Goal: Task Accomplishment & Management: Manage account settings

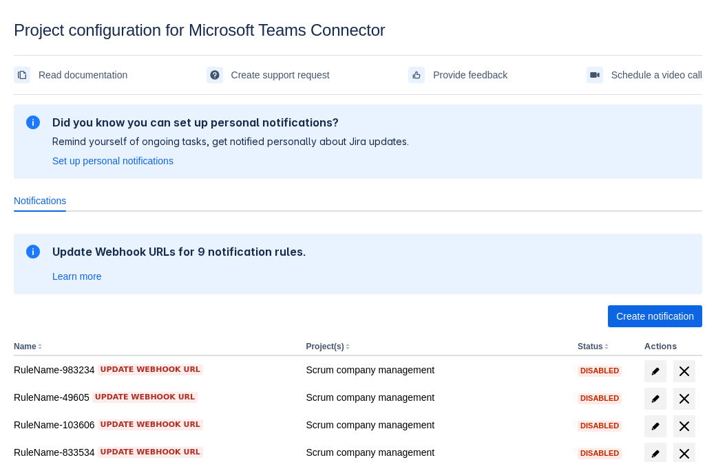
click at [654, 317] on span "Create notification" at bounding box center [655, 317] width 78 height 22
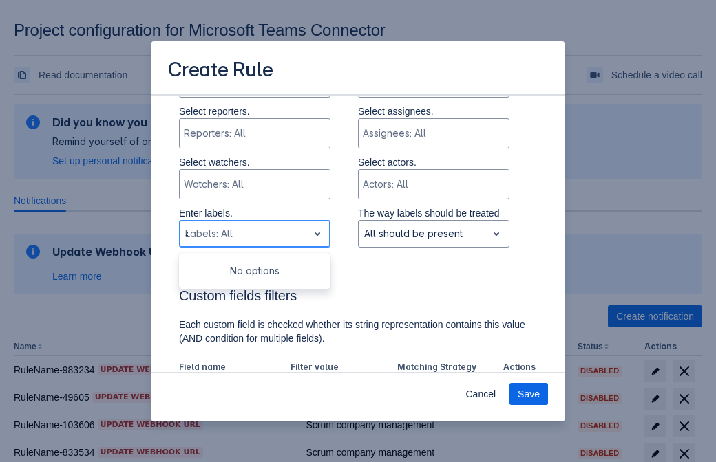
type input "443500_label"
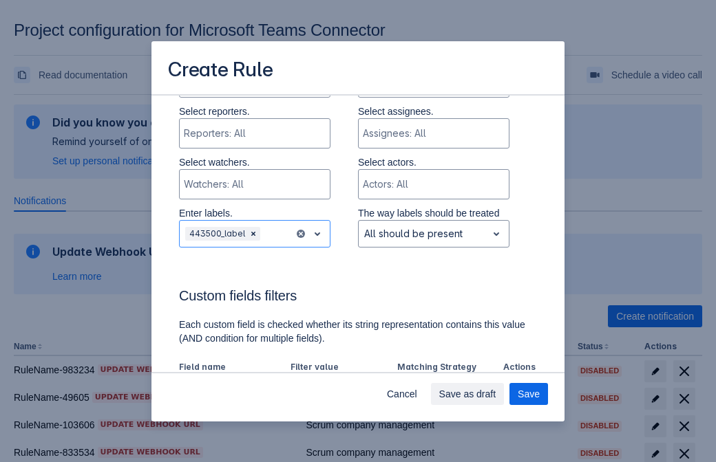
scroll to position [853, 0]
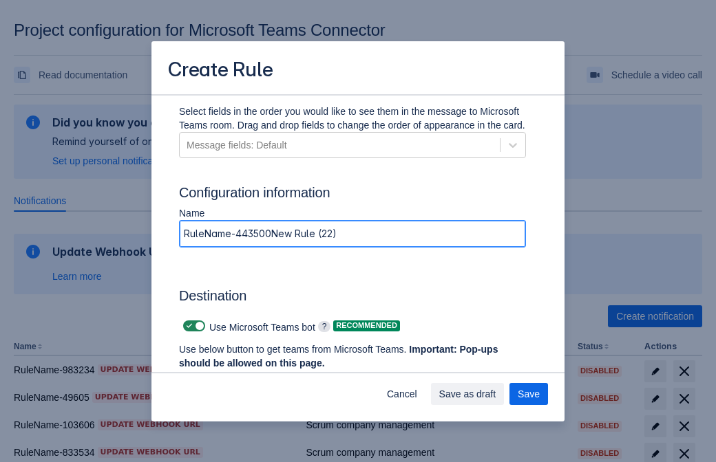
type input "RuleName-443500New Rule (22)"
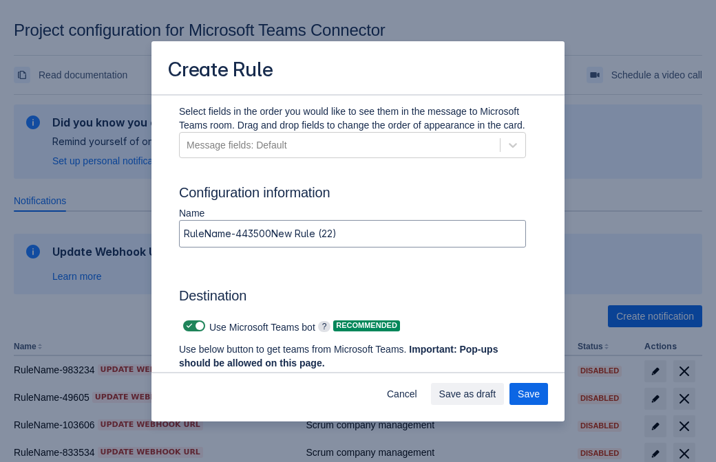
click at [187, 326] on span at bounding box center [189, 326] width 11 height 11
click at [187, 326] on input "checkbox" at bounding box center [187, 326] width 9 height 9
checkbox input "false"
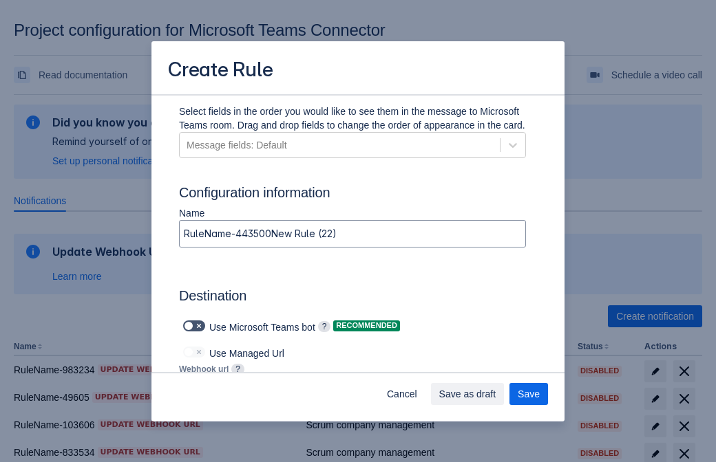
type input "[URL][DOMAIN_NAME][DATE]"
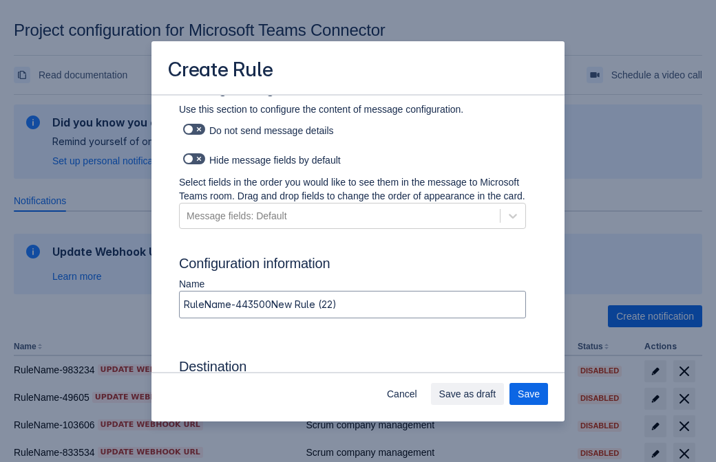
click at [496, 394] on span "Save as draft" at bounding box center [467, 394] width 57 height 22
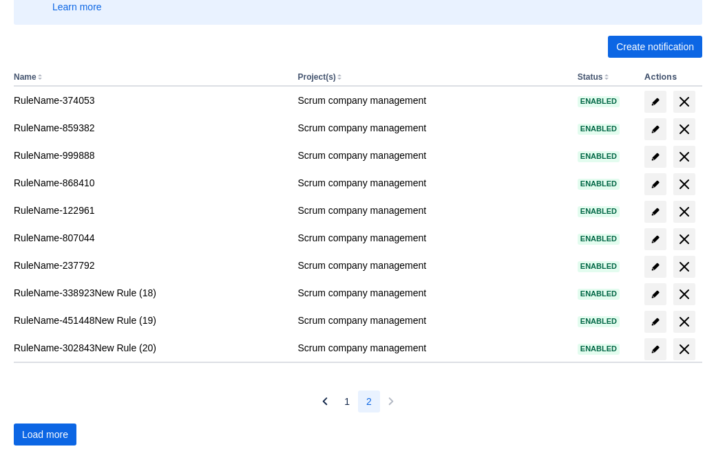
click at [45, 435] on span "Load more" at bounding box center [45, 435] width 46 height 22
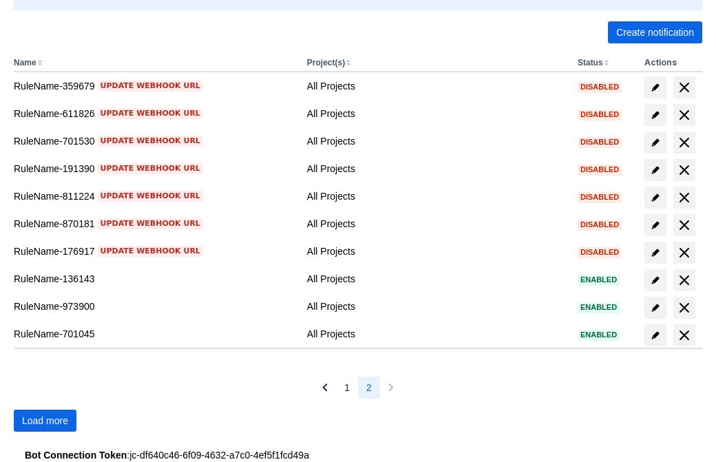
click at [45, 420] on span "Load more" at bounding box center [45, 420] width 46 height 22
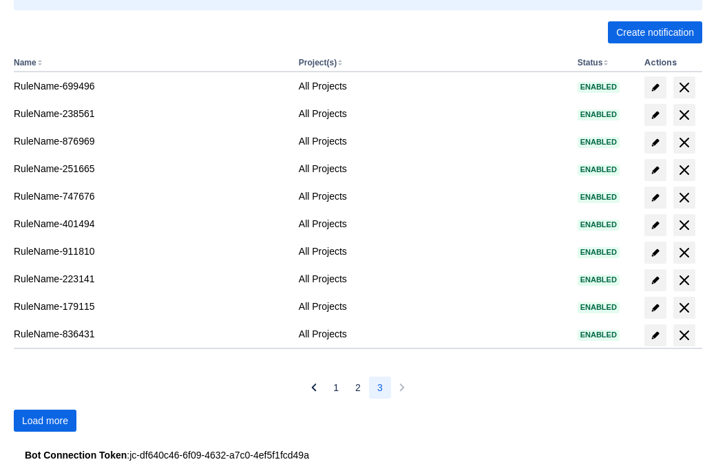
click at [45, 420] on span "Load more" at bounding box center [45, 420] width 46 height 22
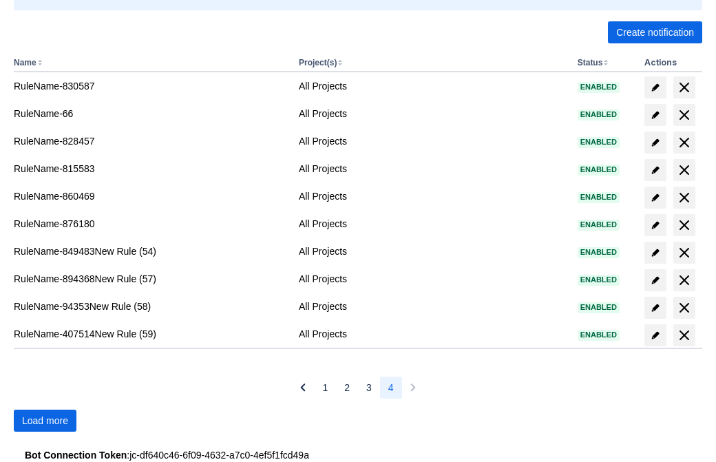
click at [45, 420] on span "Load more" at bounding box center [45, 420] width 46 height 22
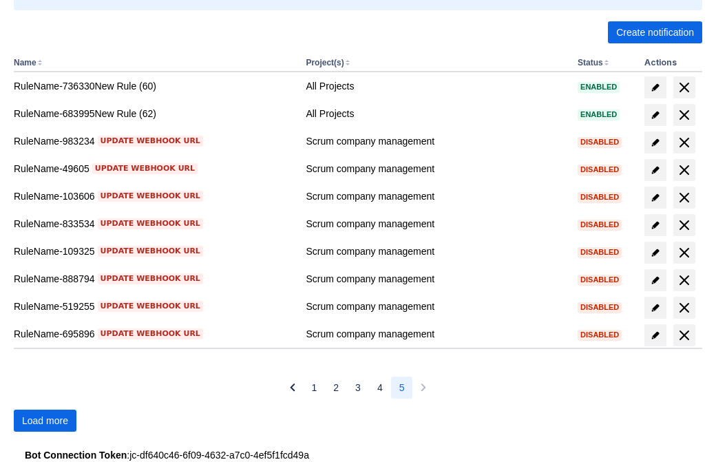
click at [45, 420] on span "Load more" at bounding box center [45, 420] width 46 height 22
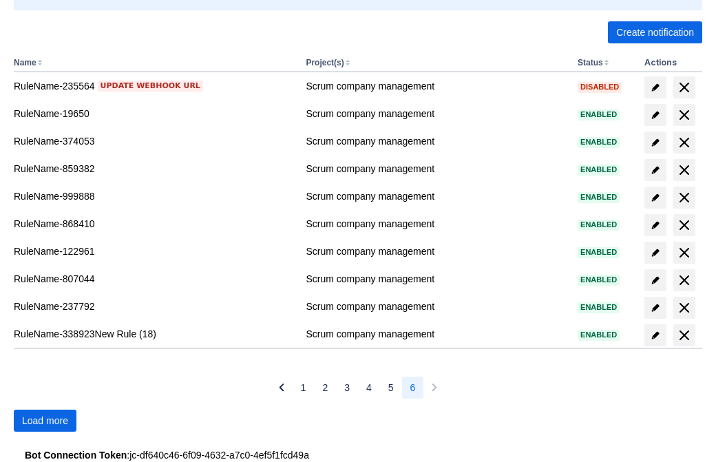
click at [45, 420] on span "Load more" at bounding box center [45, 420] width 46 height 22
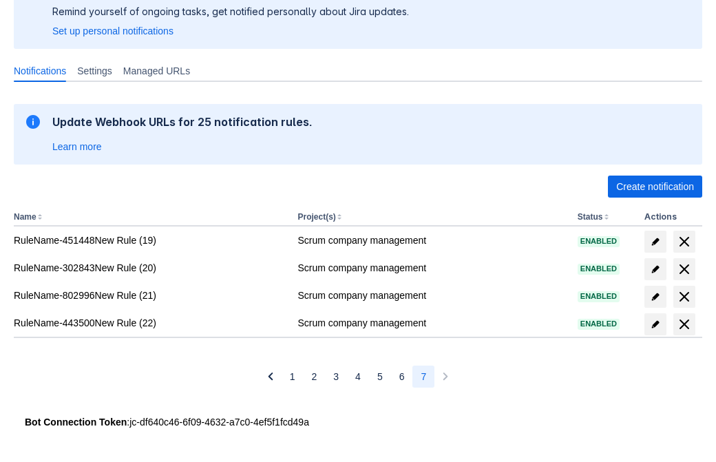
click at [683, 324] on span "delete" at bounding box center [684, 324] width 17 height 17
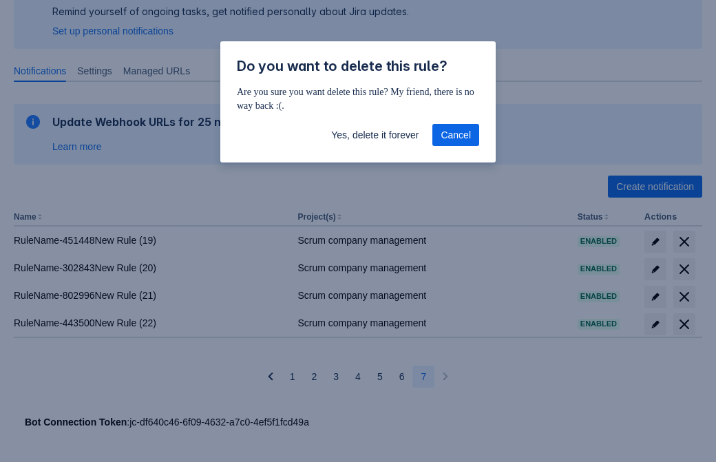
click at [374, 135] on span "Yes, delete it forever" at bounding box center [374, 135] width 87 height 22
